Goal: Check status: Check status

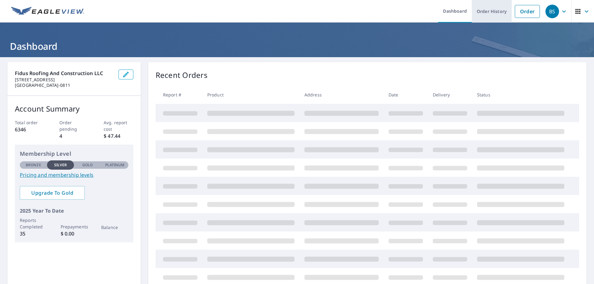
click at [493, 14] on link "Order History" at bounding box center [492, 11] width 40 height 23
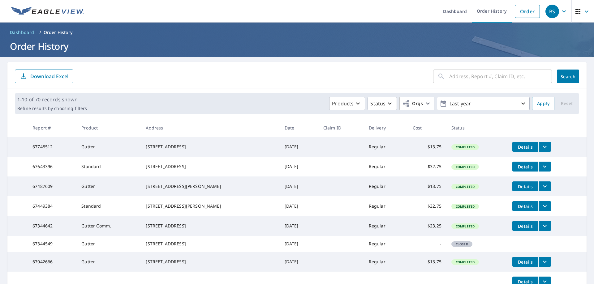
click at [453, 76] on input "text" at bounding box center [500, 76] width 103 height 17
drag, startPoint x: 474, startPoint y: 75, endPoint x: 483, endPoint y: 80, distance: 10.5
click at [474, 75] on input "[STREET_ADDRESS]" at bounding box center [494, 76] width 91 height 17
type input "[STREET_ADDRESS]"
click at [567, 76] on span "Search" at bounding box center [568, 77] width 12 height 6
